Goal: Obtain resource: Obtain resource

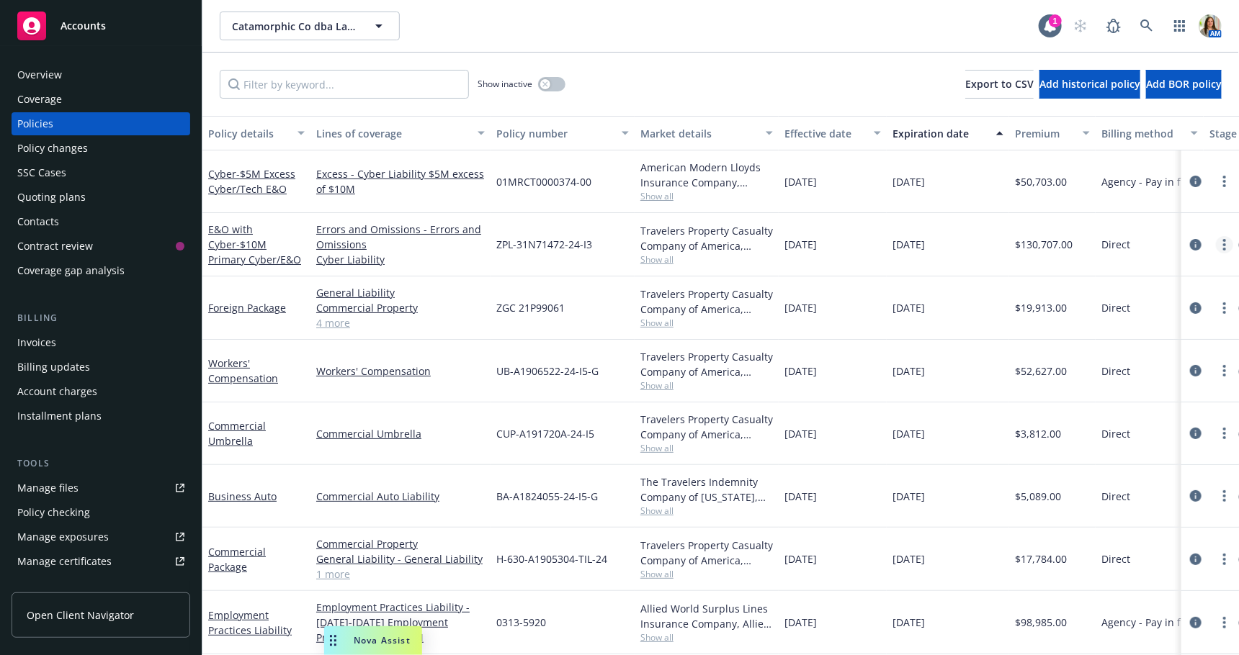
click at [1226, 241] on icon "more" at bounding box center [1224, 245] width 3 height 12
click at [1127, 451] on link "Copy logging email" at bounding box center [1148, 446] width 169 height 29
